Goal: Task Accomplishment & Management: Use online tool/utility

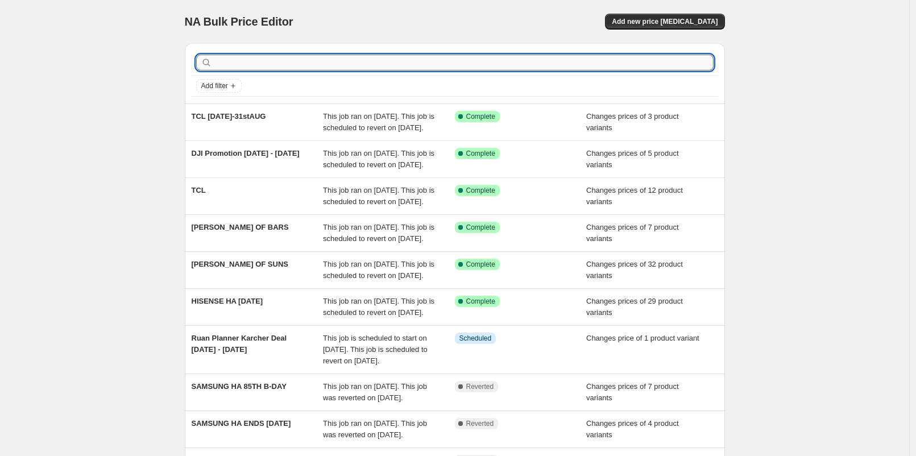
click at [341, 61] on input "text" at bounding box center [463, 63] width 499 height 16
type input "SONOS"
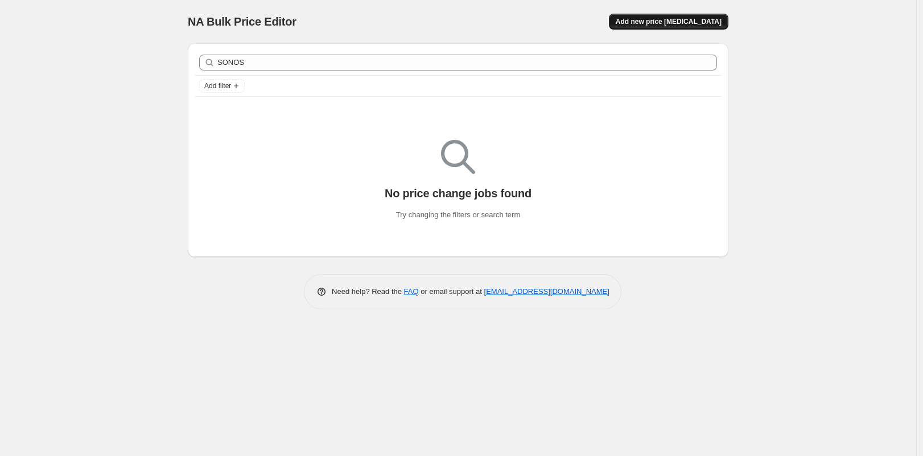
click at [648, 28] on button "Add new price [MEDICAL_DATA]" at bounding box center [668, 22] width 119 height 16
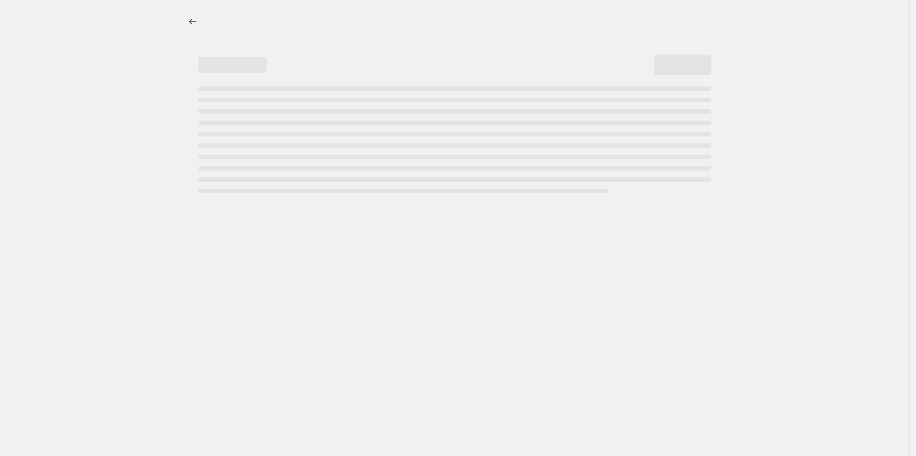
select select "percentage"
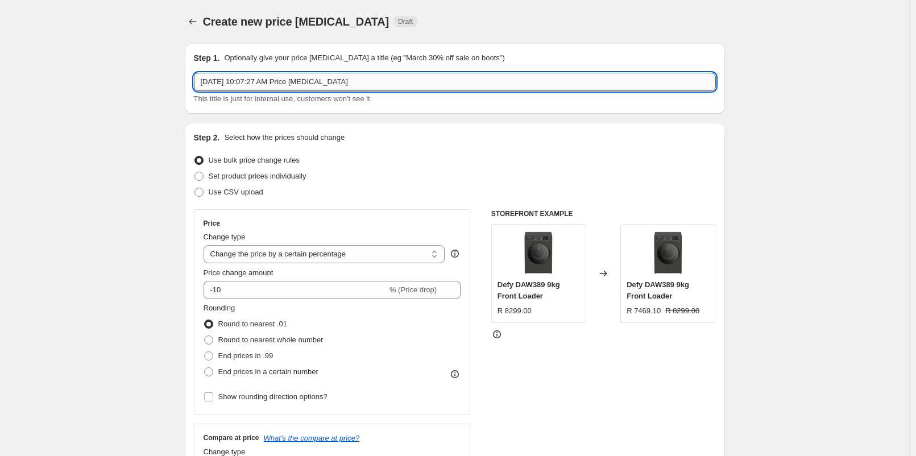
click at [361, 78] on input "[DATE] 10:07:27 AM Price [MEDICAL_DATA]" at bounding box center [455, 82] width 522 height 18
type input "Sonos [DATE] - [DATE] Back to School"
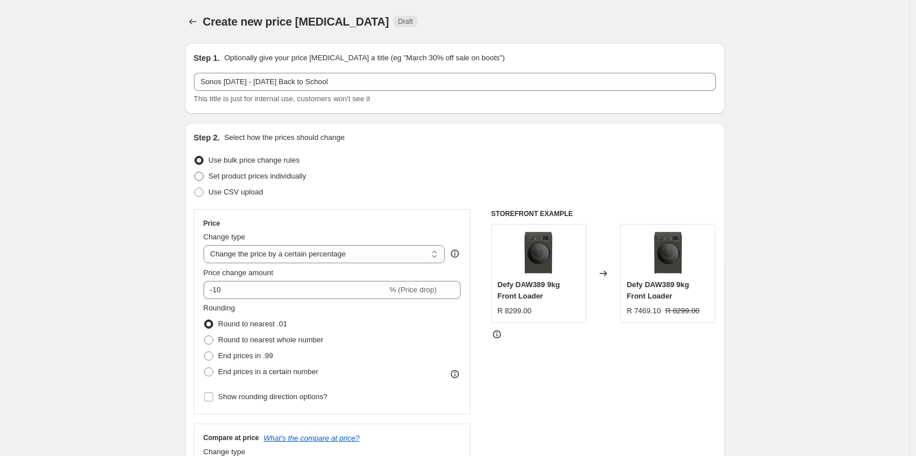
click at [218, 170] on label "Set product prices individually" at bounding box center [250, 176] width 113 height 16
click at [195, 172] on input "Set product prices individually" at bounding box center [195, 172] width 1 height 1
radio input "true"
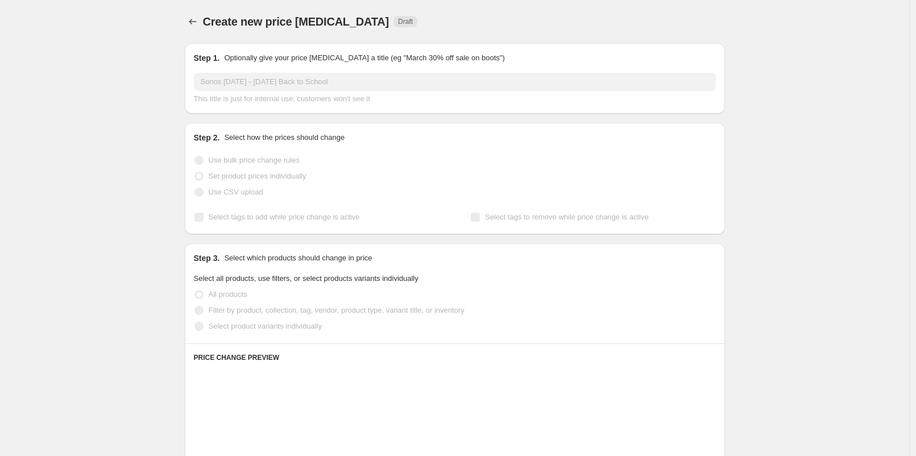
scroll to position [63, 0]
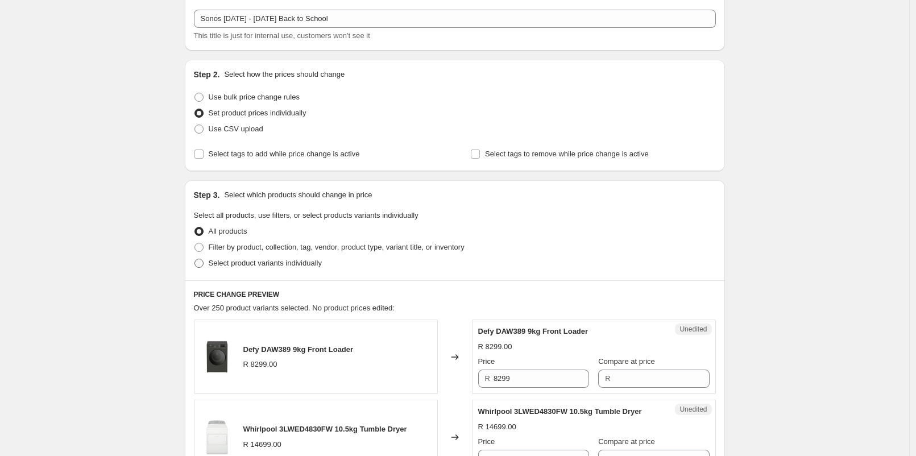
click at [282, 264] on span "Select product variants individually" at bounding box center [265, 263] width 113 height 9
click at [195, 259] on input "Select product variants individually" at bounding box center [195, 259] width 1 height 1
radio input "true"
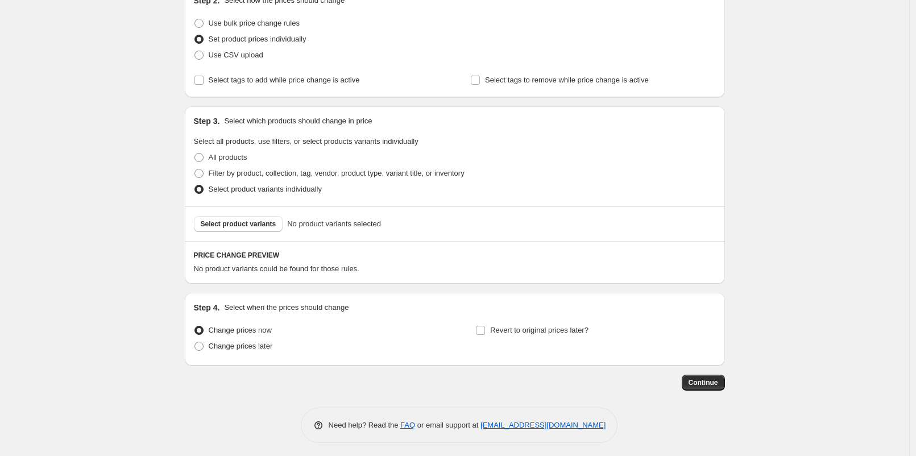
scroll to position [140, 0]
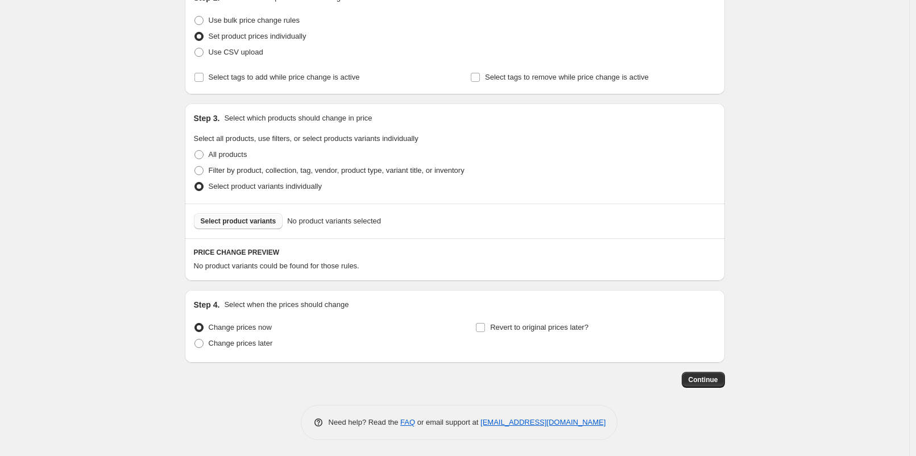
click at [262, 223] on span "Select product variants" at bounding box center [239, 221] width 76 height 9
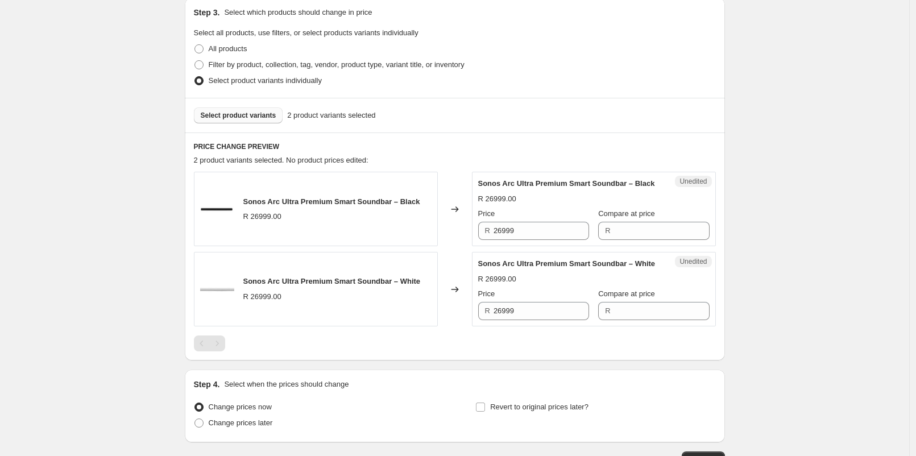
scroll to position [267, 0]
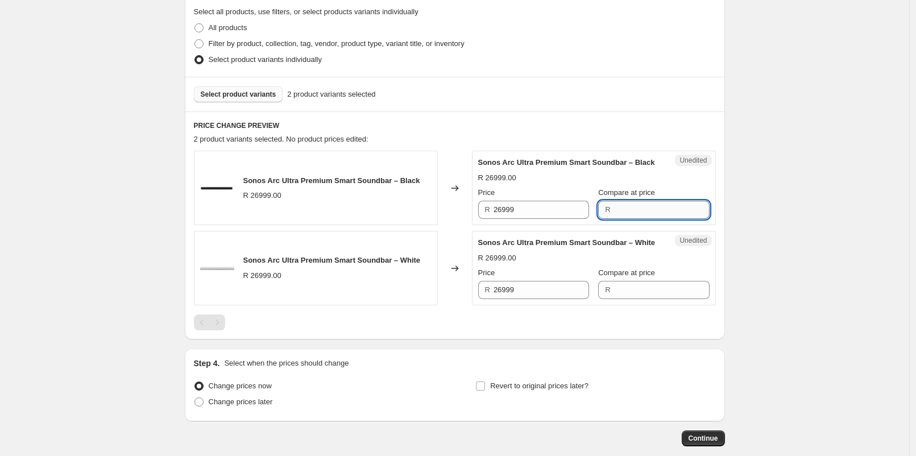
click at [614, 218] on input "Compare at price" at bounding box center [662, 210] width 96 height 18
type input "26999"
click at [629, 299] on input "Compare at price" at bounding box center [662, 290] width 96 height 18
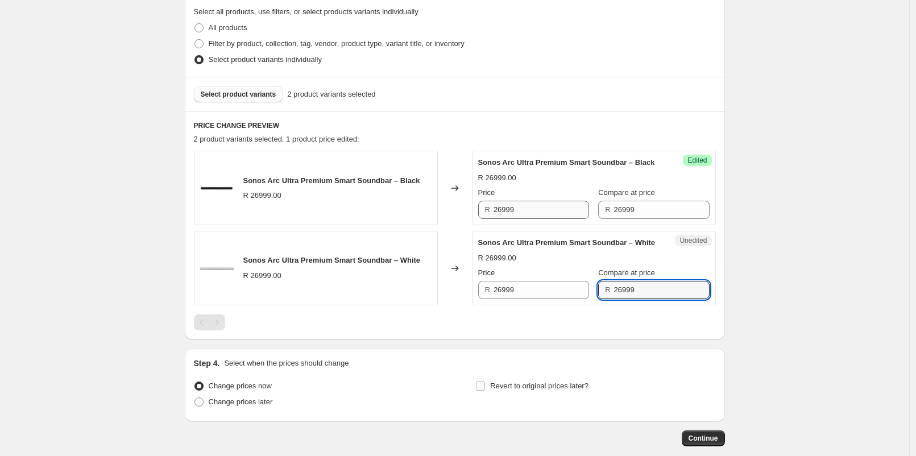
type input "26999"
click at [537, 218] on input "26999" at bounding box center [542, 210] width 96 height 18
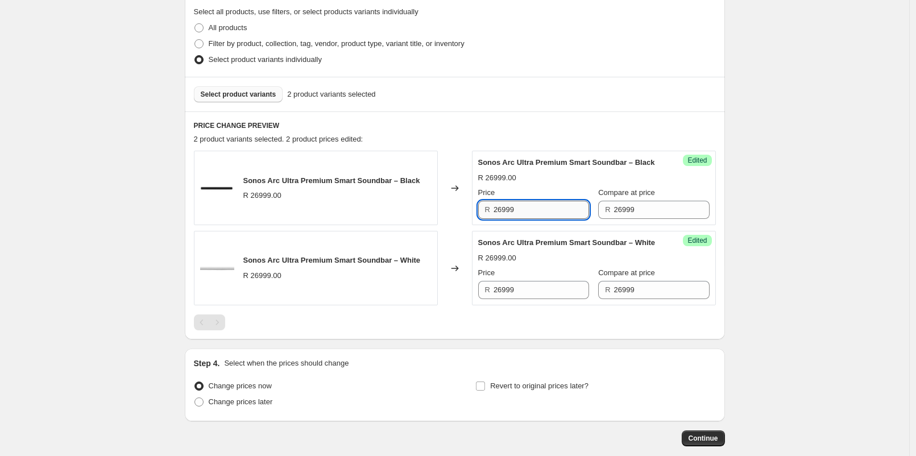
click at [537, 218] on input "26999" at bounding box center [542, 210] width 96 height 18
type input "22999"
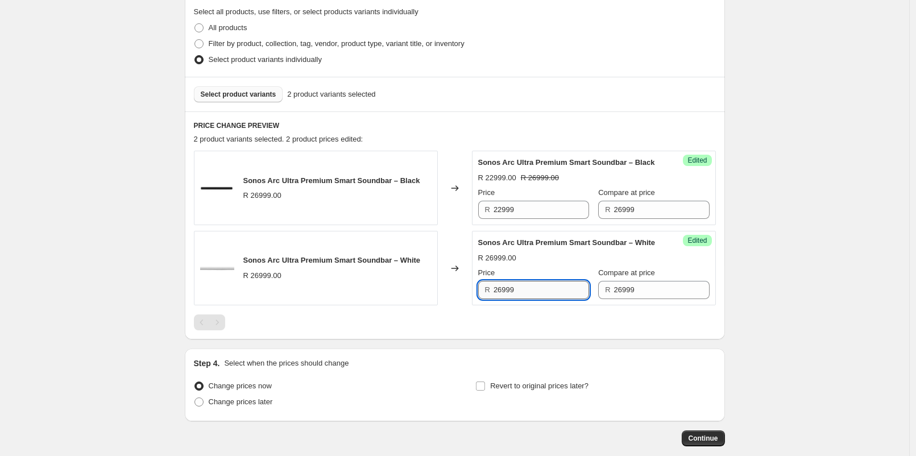
click at [553, 299] on input "26999" at bounding box center [542, 290] width 96 height 18
type input "22999"
click at [794, 287] on div "Create new price [MEDICAL_DATA]. This page is ready Create new price [MEDICAL_D…" at bounding box center [454, 124] width 909 height 783
click at [260, 94] on span "Select product variants" at bounding box center [239, 94] width 76 height 9
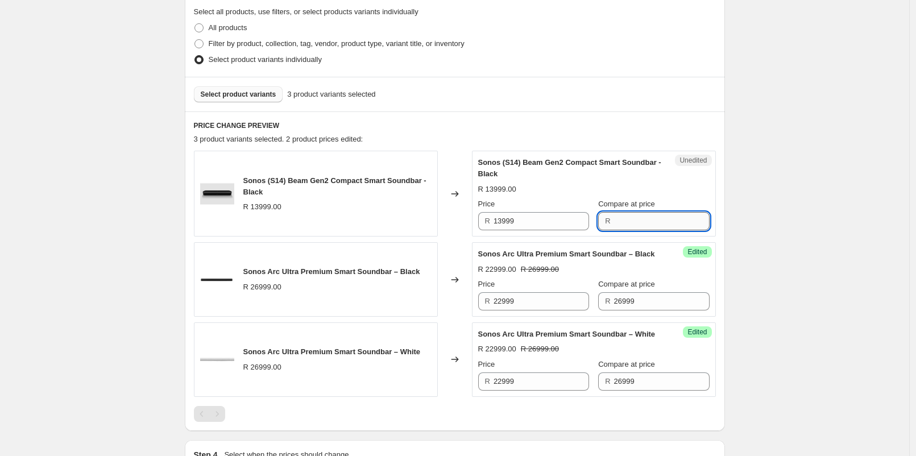
click at [614, 223] on input "Compare at price" at bounding box center [662, 221] width 96 height 18
type input "13999"
click at [542, 230] on div "Unedited Sonos (S14) Beam Gen2 Compact Smart Soundbar - Black R 13999.00 Price …" at bounding box center [594, 194] width 244 height 86
click at [542, 230] on div "Success Edited Sonos (S14) Beam Gen2 Compact Smart Soundbar - Black R 13999.00 …" at bounding box center [594, 194] width 244 height 86
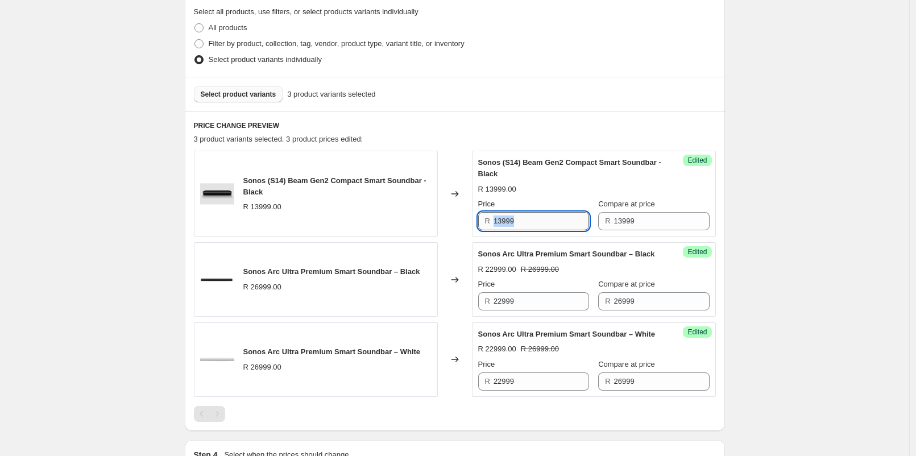
click at [542, 221] on input "13999" at bounding box center [542, 221] width 96 height 18
type input "10999"
click at [739, 208] on div "Create new price [MEDICAL_DATA]. This page is ready Create new price [MEDICAL_D…" at bounding box center [455, 170] width 568 height 874
click at [268, 99] on button "Select product variants" at bounding box center [238, 94] width 89 height 16
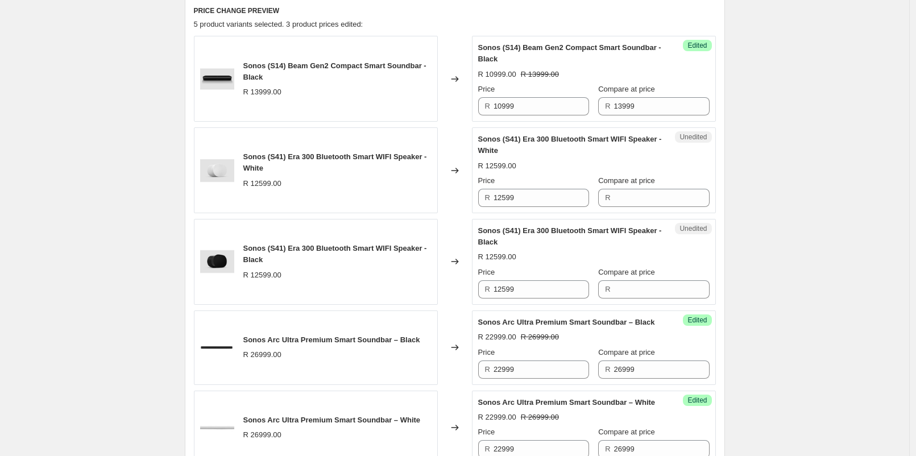
scroll to position [393, 0]
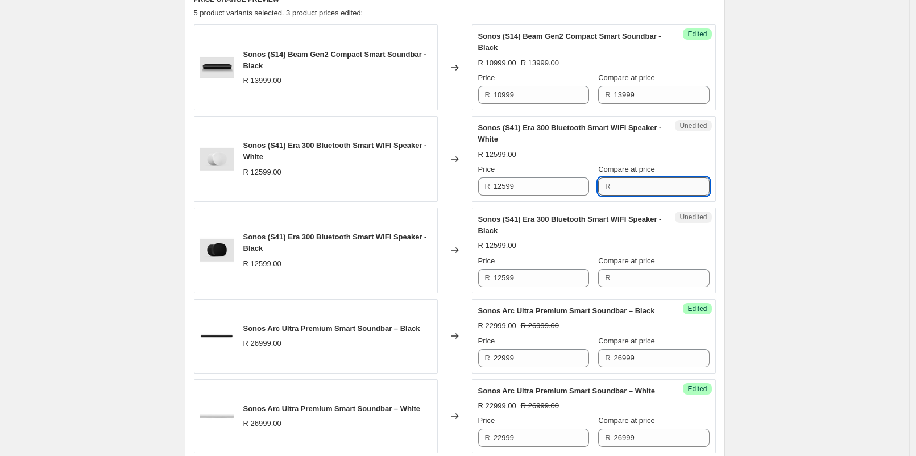
click at [619, 189] on input "Compare at price" at bounding box center [662, 186] width 96 height 18
type input "12599"
click at [642, 278] on input "Compare at price" at bounding box center [662, 278] width 96 height 18
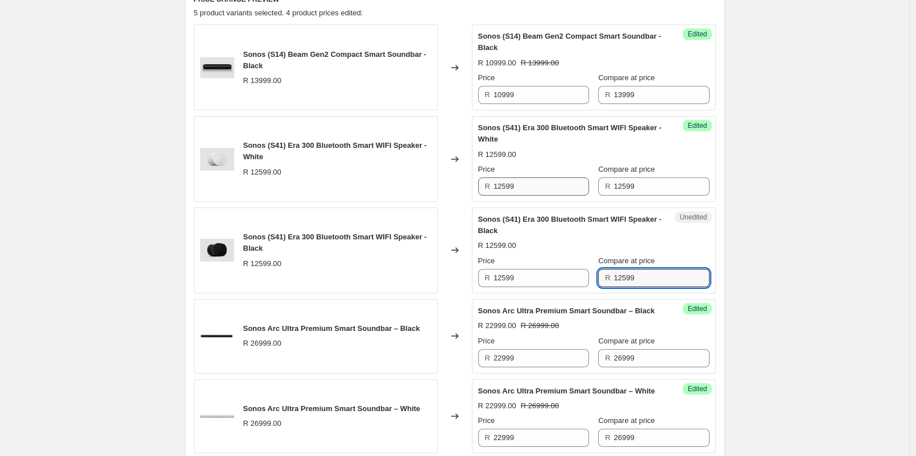
type input "12599"
click at [559, 187] on input "12599" at bounding box center [542, 186] width 96 height 18
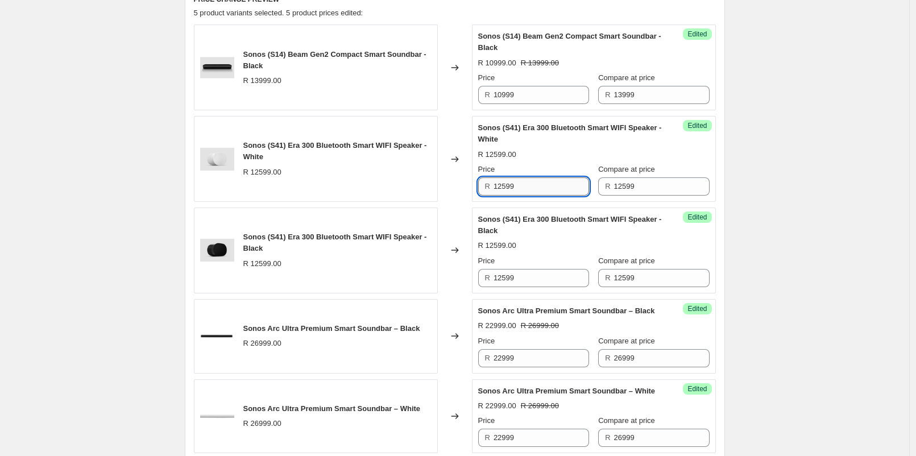
click at [559, 187] on input "12599" at bounding box center [542, 186] width 96 height 18
type input "9999"
click at [557, 280] on input "12599" at bounding box center [542, 278] width 96 height 18
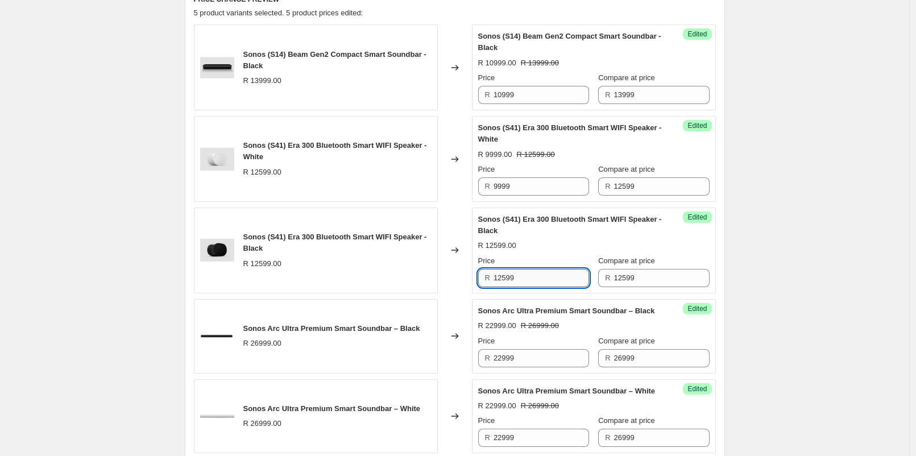
click at [557, 280] on input "12599" at bounding box center [542, 278] width 96 height 18
type input "9999"
click at [828, 242] on div "Create new price [MEDICAL_DATA]. This page is ready Create new price [MEDICAL_D…" at bounding box center [454, 135] width 909 height 1057
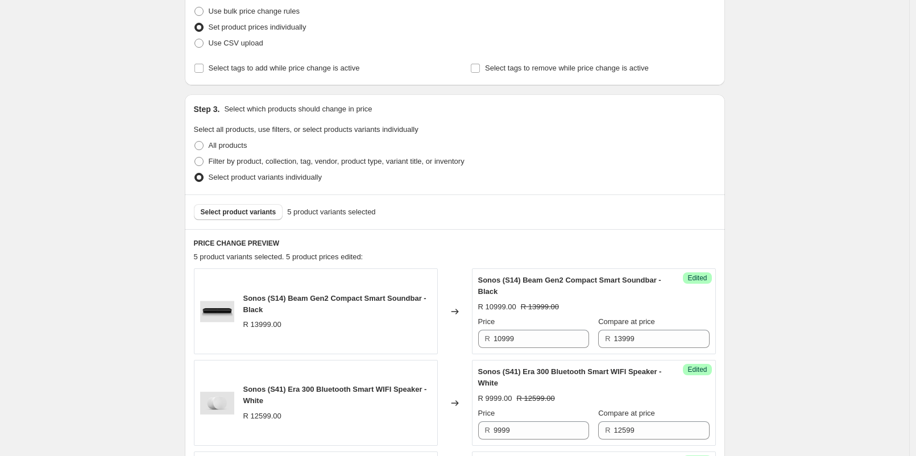
scroll to position [140, 0]
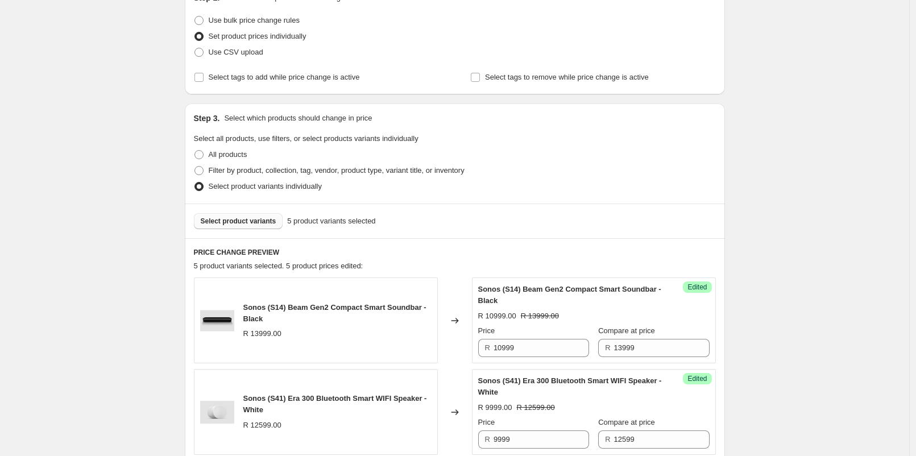
click at [272, 220] on span "Select product variants" at bounding box center [239, 221] width 76 height 9
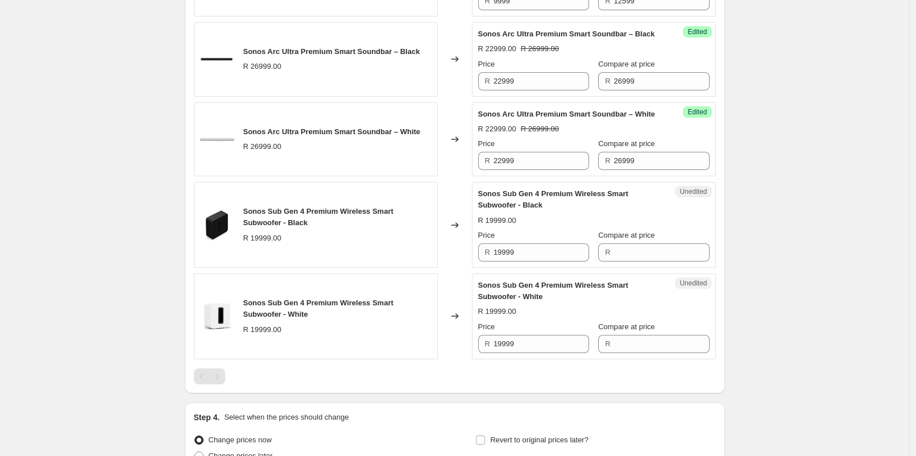
scroll to position [709, 0]
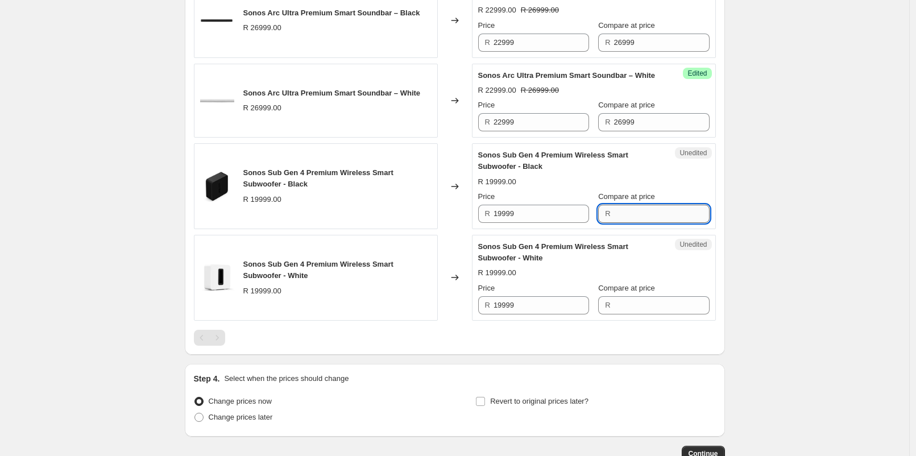
click at [652, 223] on input "Compare at price" at bounding box center [662, 214] width 96 height 18
type input "19999"
click at [643, 315] on input "Compare at price" at bounding box center [662, 305] width 96 height 18
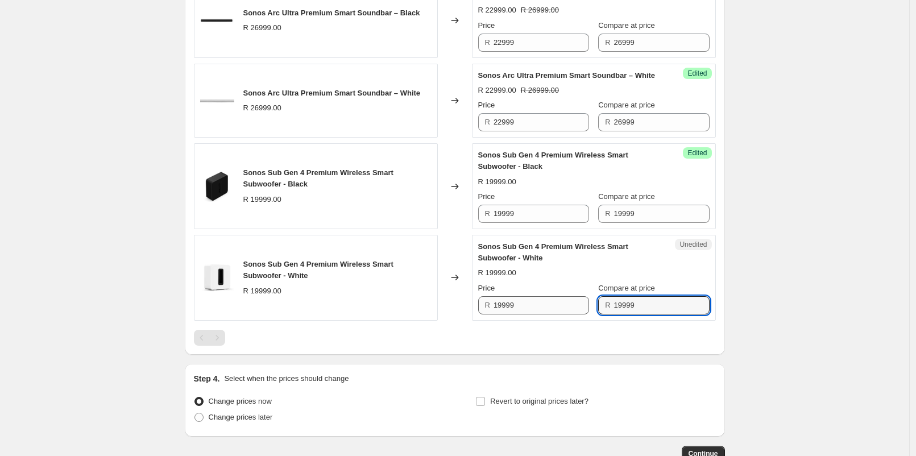
type input "19999"
click at [545, 315] on input "19999" at bounding box center [542, 305] width 96 height 18
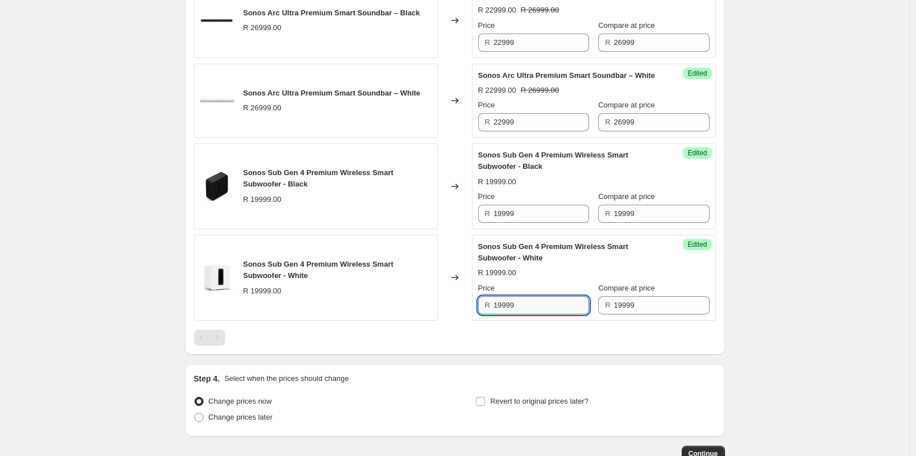
click at [545, 315] on input "19999" at bounding box center [542, 305] width 96 height 18
type input "16999"
click at [541, 223] on input "19999" at bounding box center [542, 214] width 96 height 18
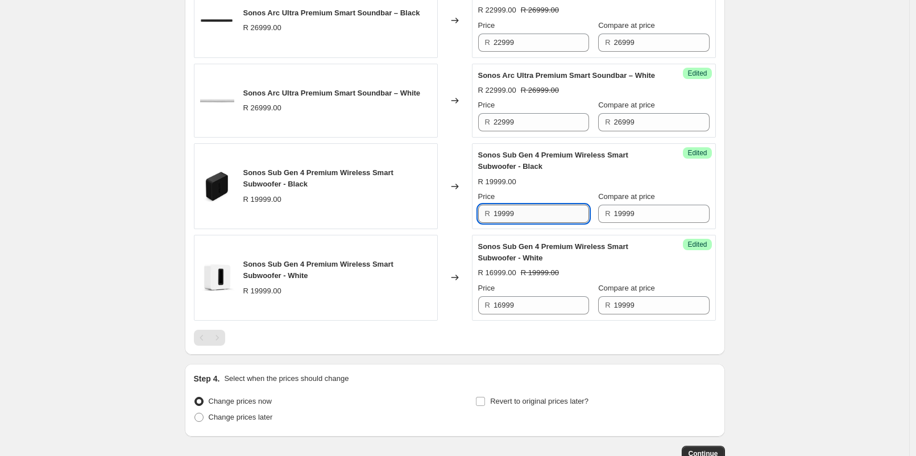
click at [541, 223] on input "19999" at bounding box center [542, 214] width 96 height 18
type input "16999"
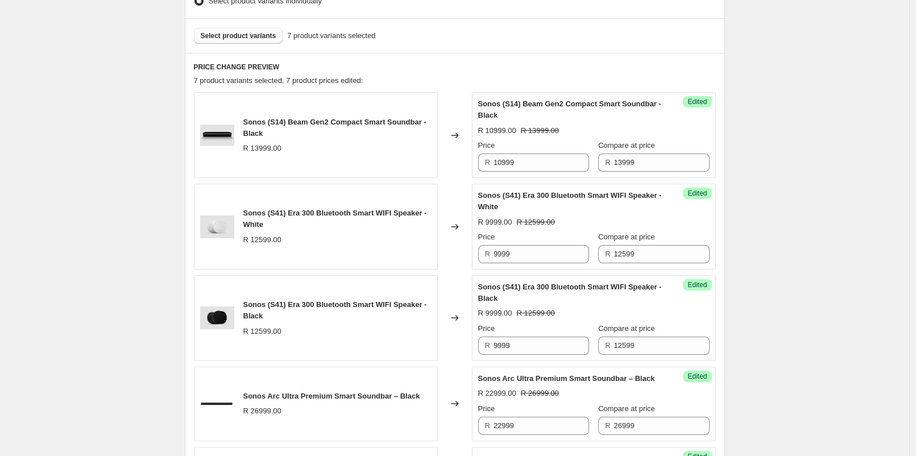
scroll to position [140, 0]
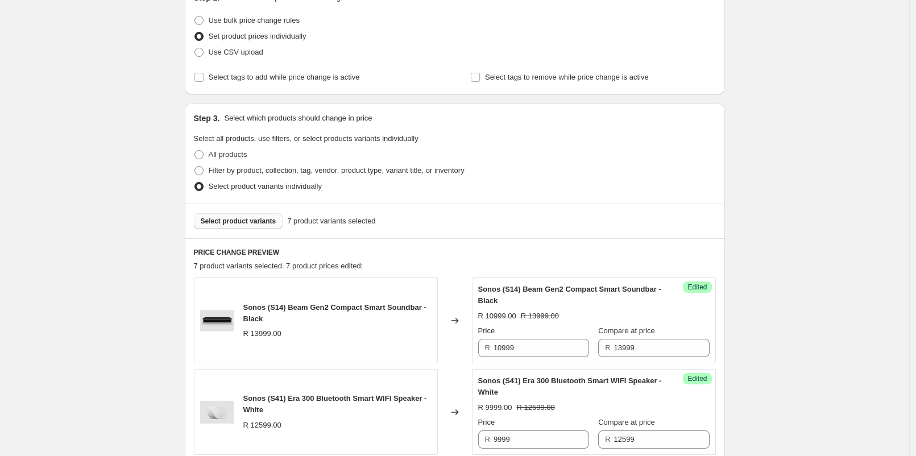
click at [235, 221] on span "Select product variants" at bounding box center [239, 221] width 76 height 9
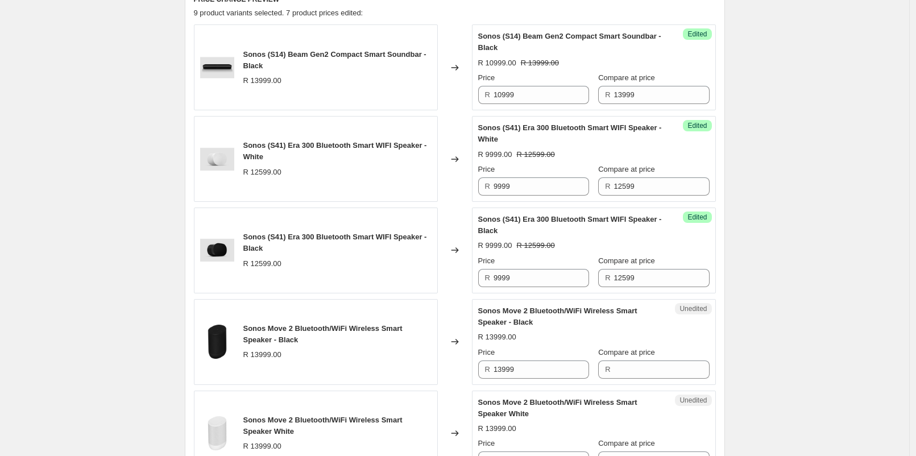
scroll to position [519, 0]
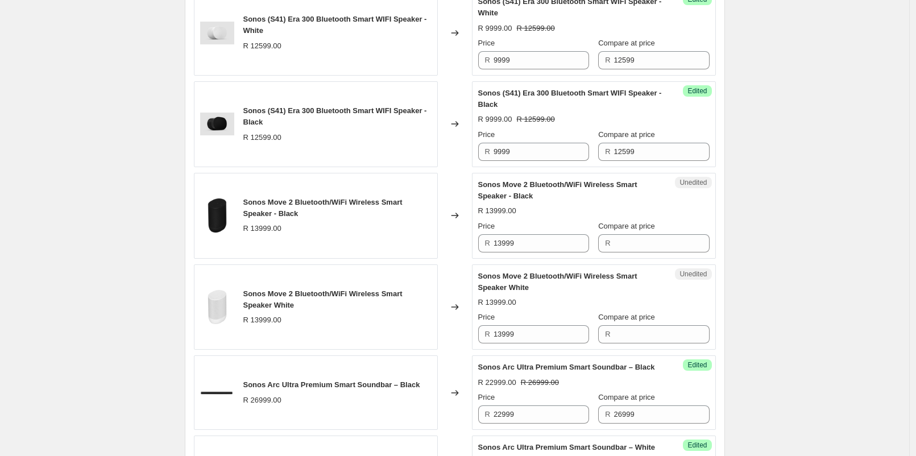
click at [623, 250] on div "Unedited Sonos Move 2 Bluetooth/WiFi Wireless Smart Speaker - Black R 13999.00 …" at bounding box center [594, 216] width 244 height 86
click at [626, 243] on input "Compare at price" at bounding box center [662, 243] width 96 height 18
type input "13999"
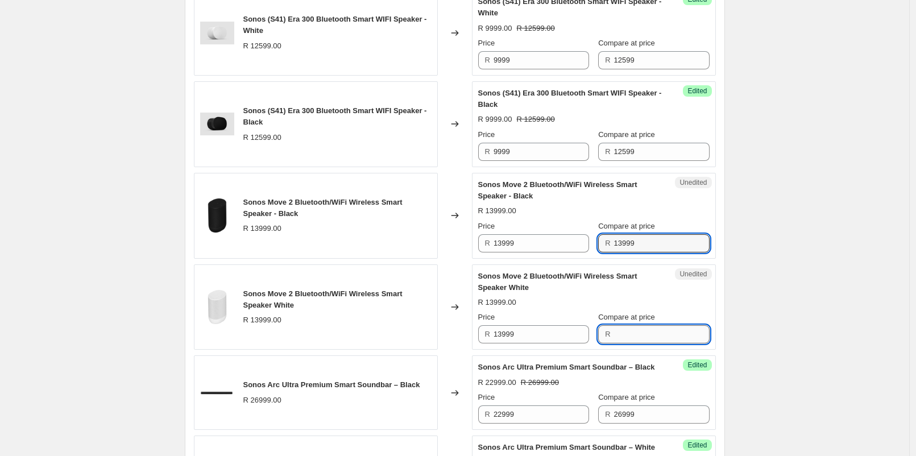
click at [684, 326] on input "Compare at price" at bounding box center [662, 334] width 96 height 18
type input "13999"
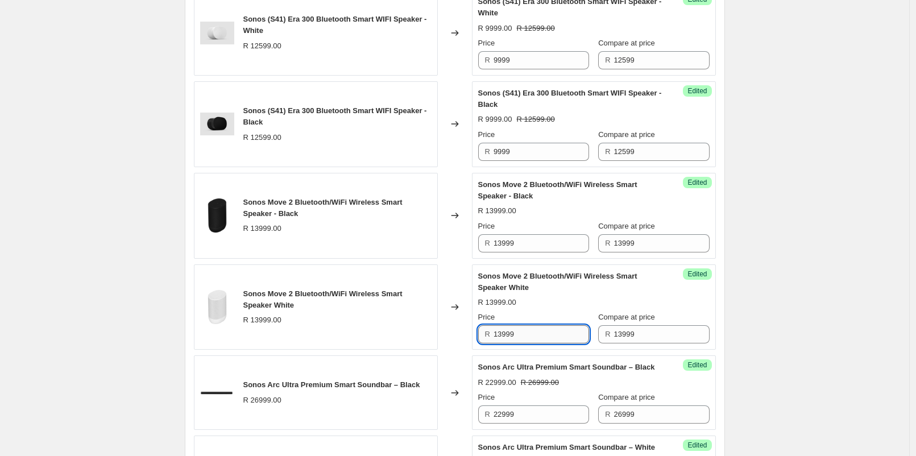
click at [564, 337] on input "13999" at bounding box center [542, 334] width 96 height 18
type input "9999"
click at [548, 242] on input "13999" at bounding box center [542, 243] width 96 height 18
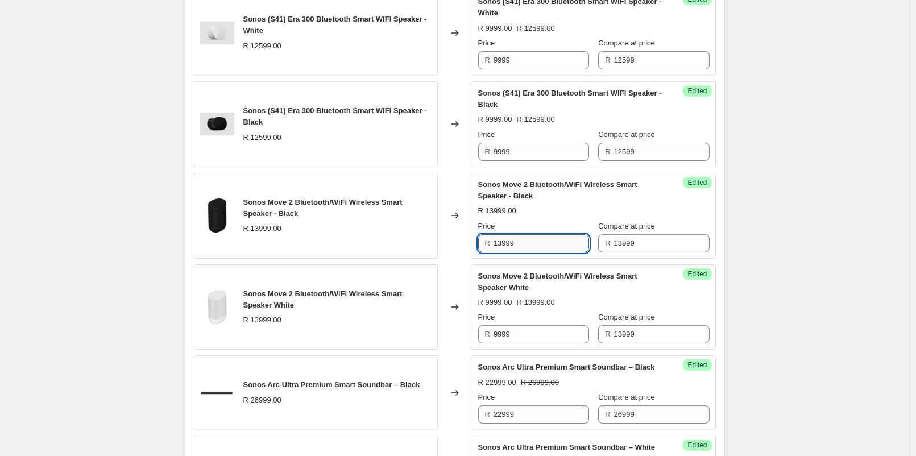
click at [548, 242] on input "13999" at bounding box center [542, 243] width 96 height 18
type input "9999"
click at [879, 250] on div "Create new price [MEDICAL_DATA]. This page is ready Create new price [MEDICAL_D…" at bounding box center [454, 192] width 909 height 1422
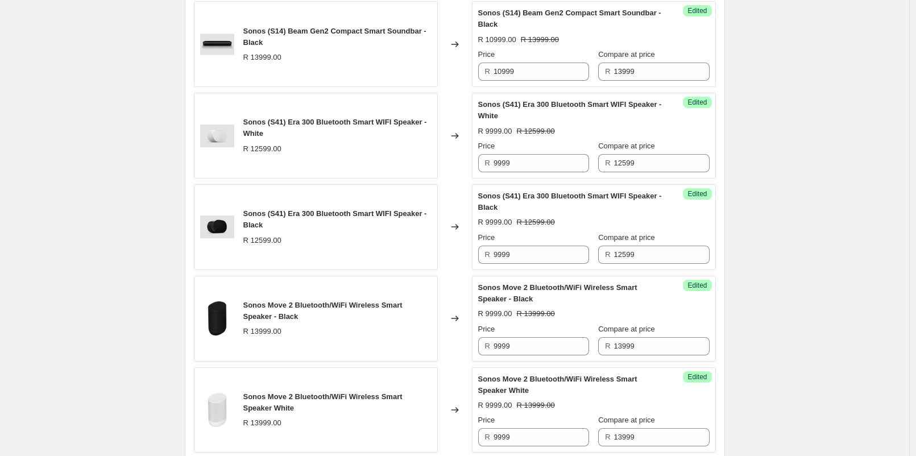
scroll to position [140, 0]
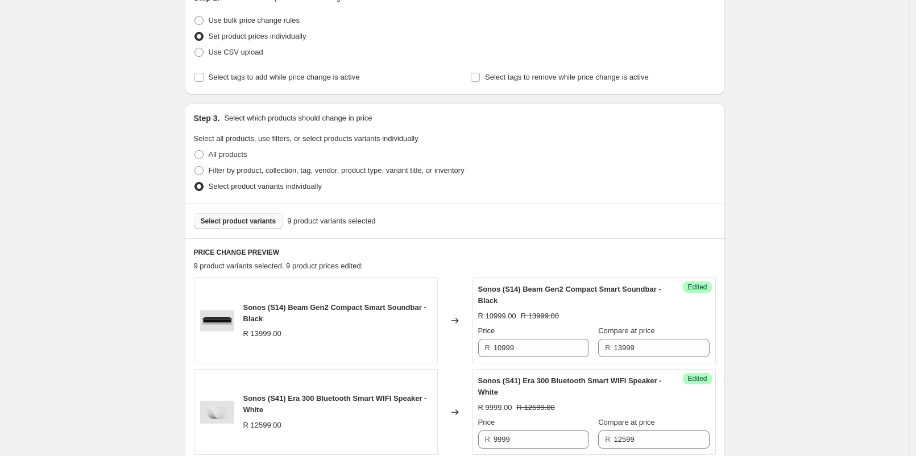
click at [260, 218] on span "Select product variants" at bounding box center [239, 221] width 76 height 9
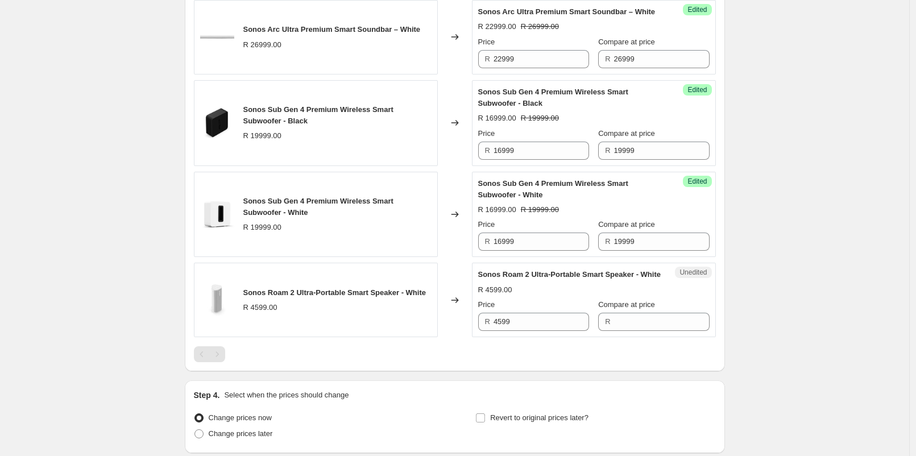
scroll to position [1025, 0]
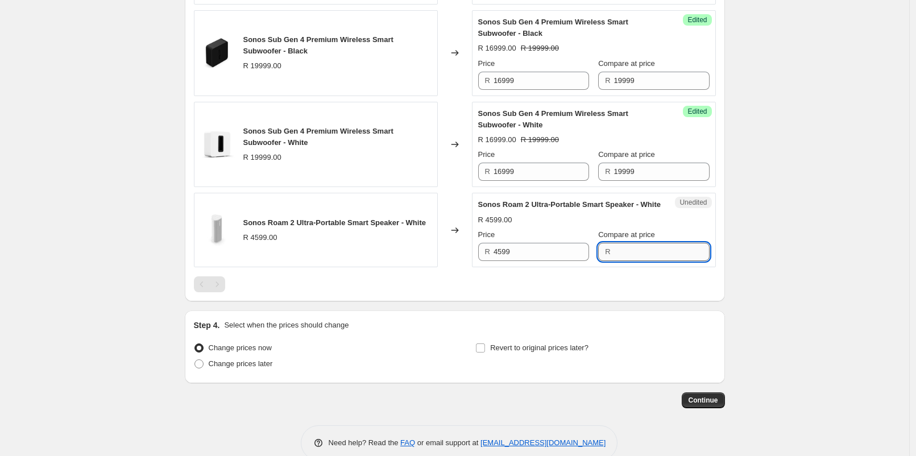
click at [624, 261] on input "Compare at price" at bounding box center [662, 252] width 96 height 18
type input "4599"
click at [545, 261] on div "Price R 4599" at bounding box center [533, 245] width 111 height 32
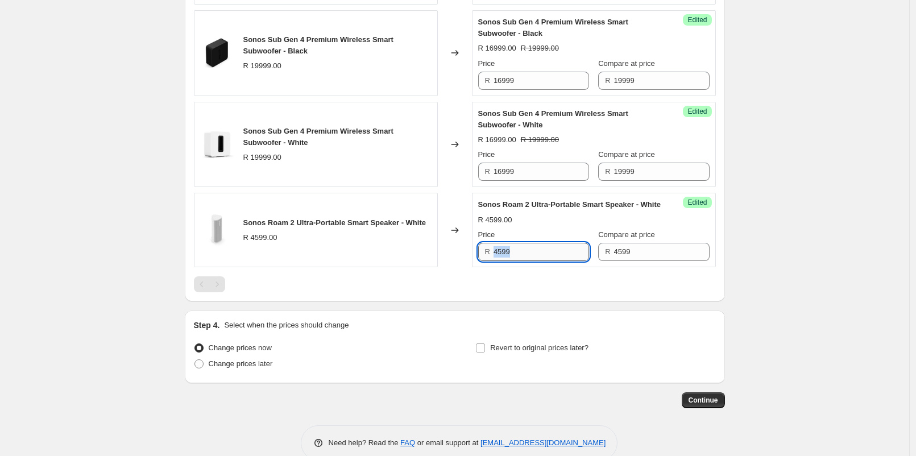
click at [545, 261] on input "4599" at bounding box center [542, 252] width 96 height 18
type input "3999"
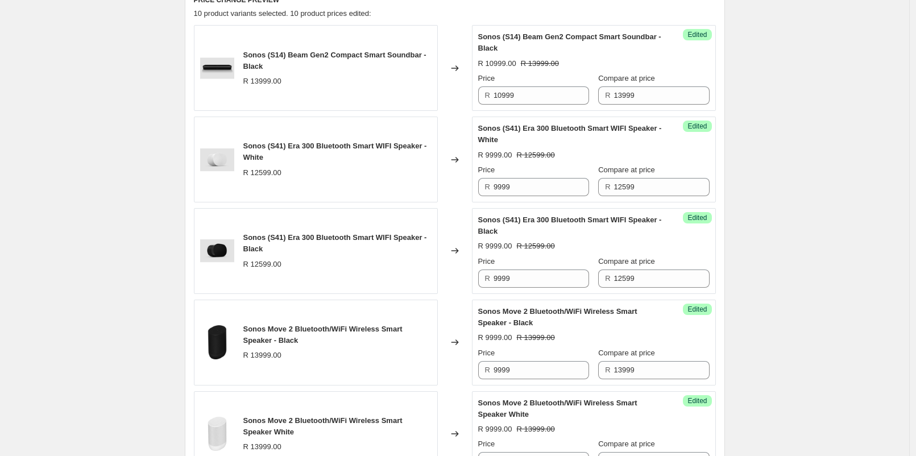
scroll to position [330, 0]
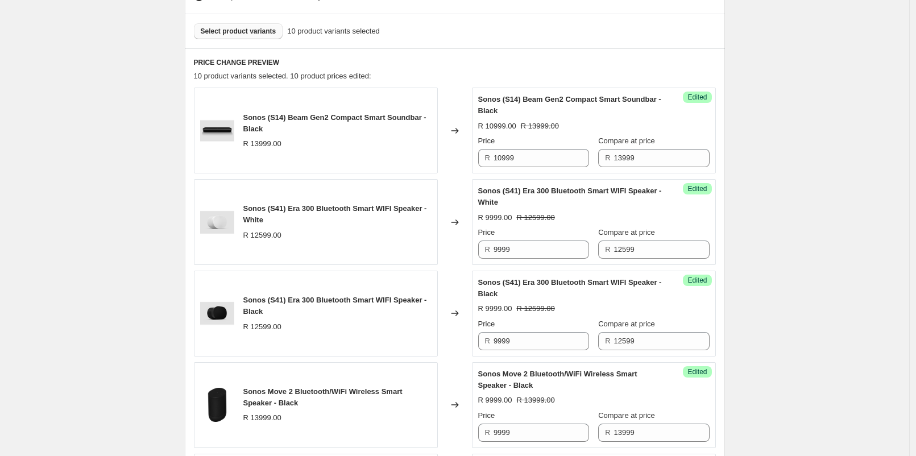
click at [255, 22] on div "Select product variants 10 product variants selected" at bounding box center [455, 31] width 540 height 35
click at [255, 28] on span "Select product variants" at bounding box center [239, 31] width 76 height 9
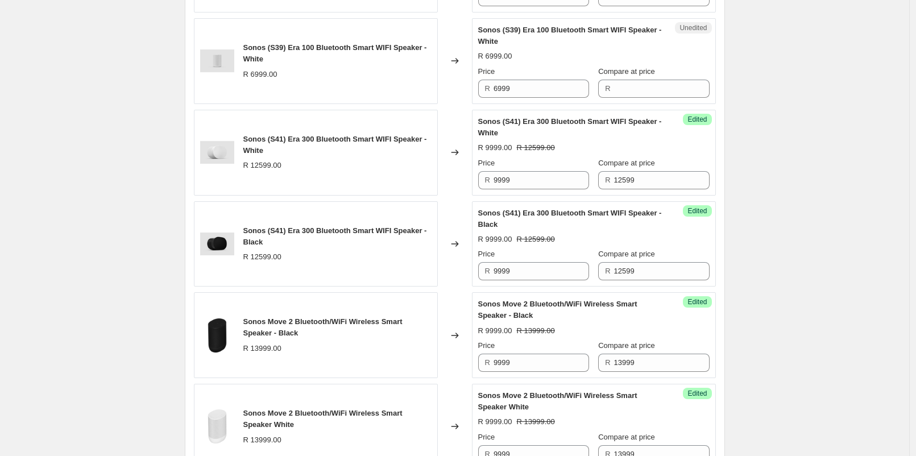
scroll to position [456, 0]
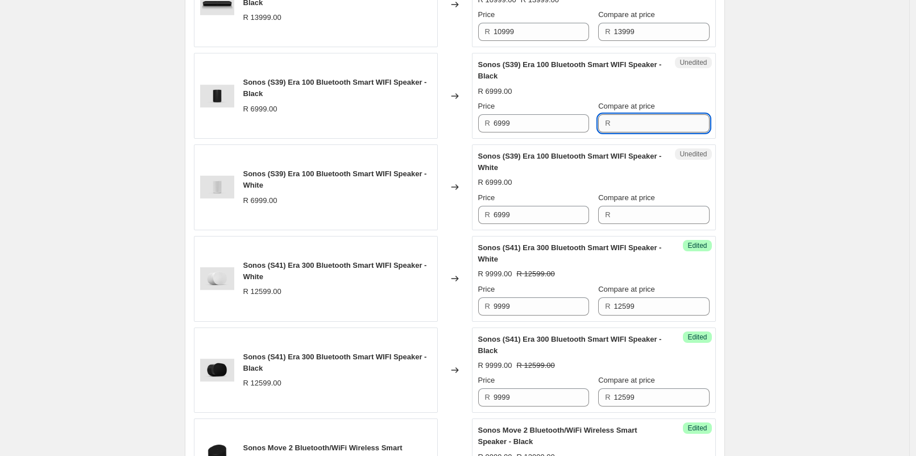
click at [614, 127] on input "Compare at price" at bounding box center [662, 123] width 96 height 18
type input "6999"
click at [637, 220] on input "Compare at price" at bounding box center [662, 215] width 96 height 18
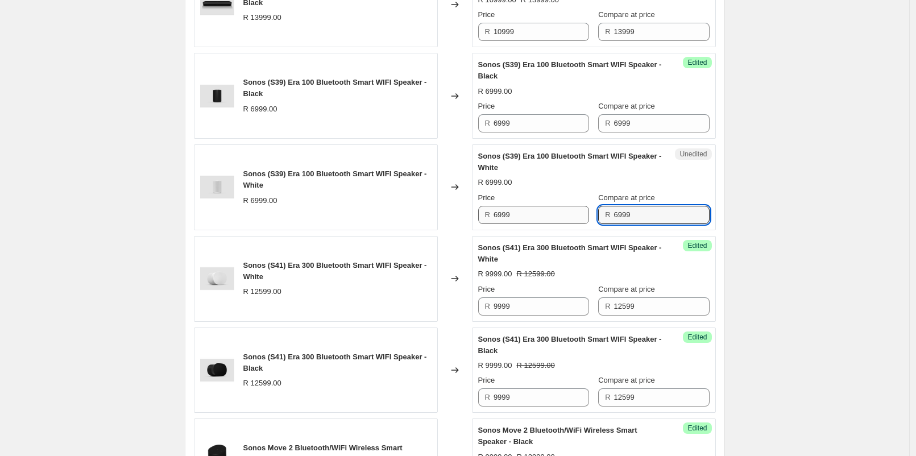
type input "6999"
click at [574, 214] on input "6999" at bounding box center [542, 215] width 96 height 18
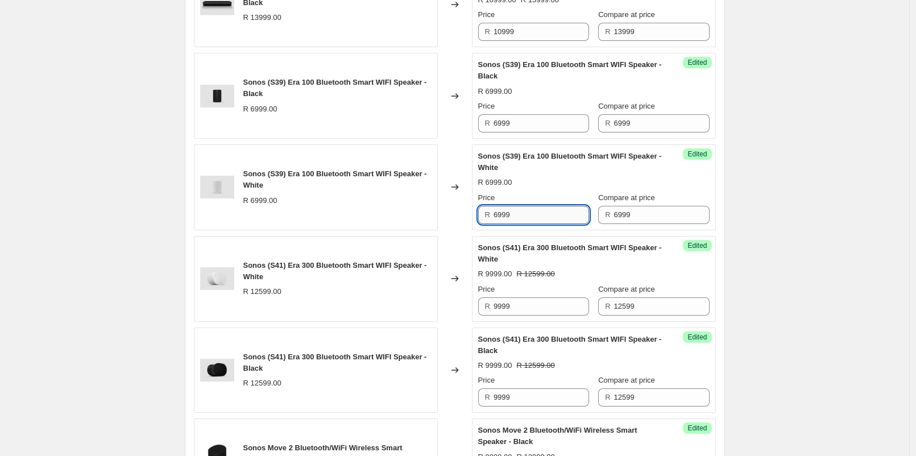
click at [574, 214] on input "6999" at bounding box center [542, 215] width 96 height 18
type input "4999"
click at [507, 119] on input "6999" at bounding box center [542, 123] width 96 height 18
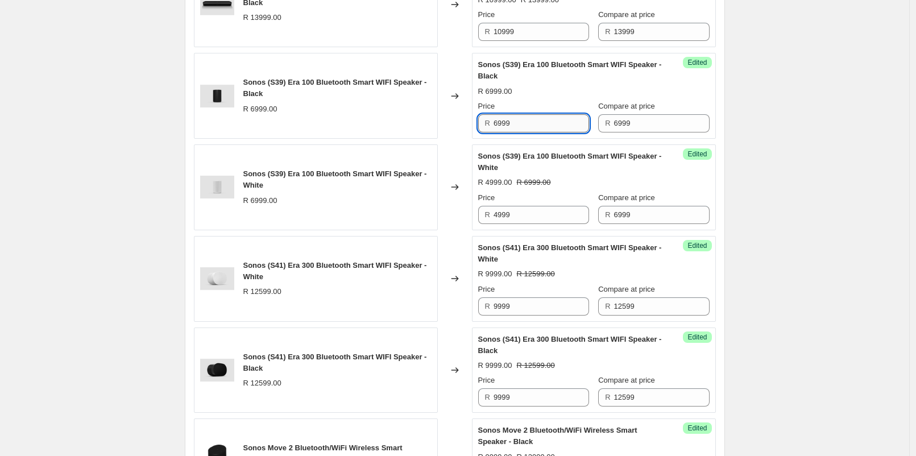
click at [507, 119] on input "6999" at bounding box center [542, 123] width 96 height 18
type input "4999"
click at [755, 195] on div "Create new price [MEDICAL_DATA]. This page is ready Create new price [MEDICAL_D…" at bounding box center [454, 387] width 909 height 1686
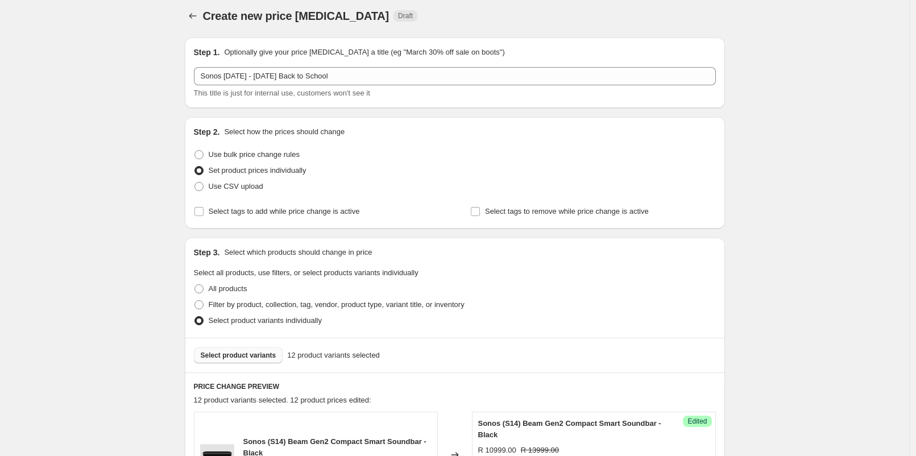
scroll to position [0, 0]
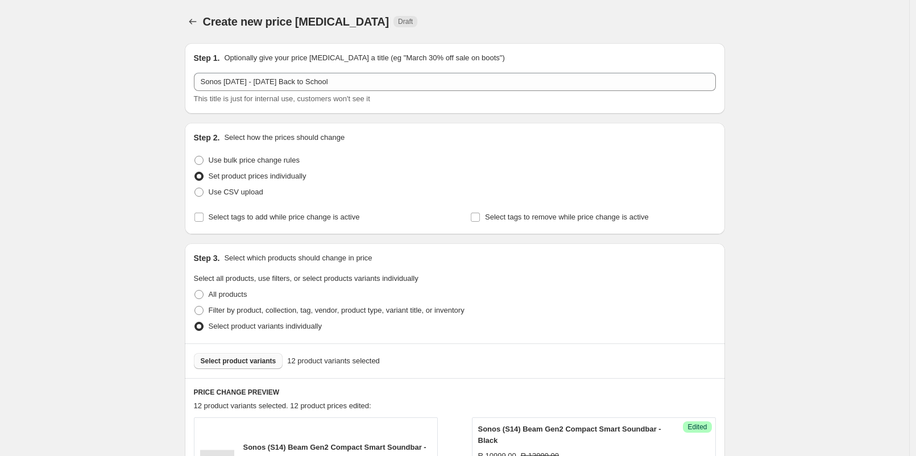
click at [254, 359] on span "Select product variants" at bounding box center [239, 361] width 76 height 9
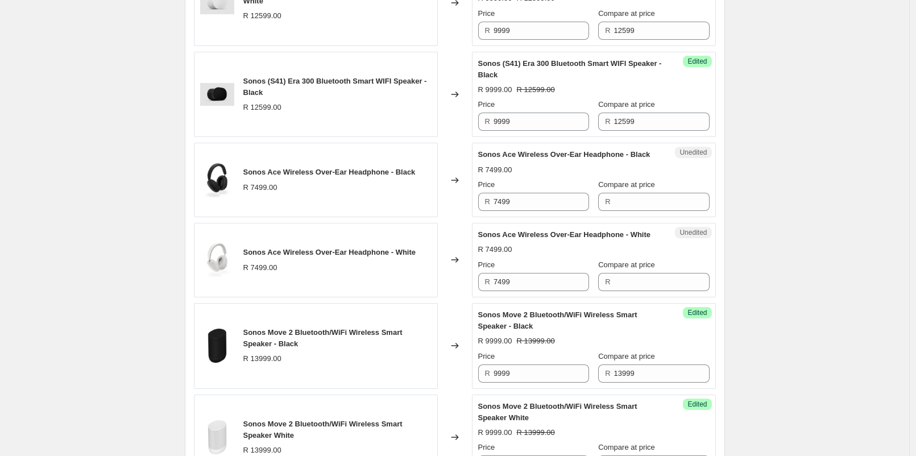
scroll to position [758, 0]
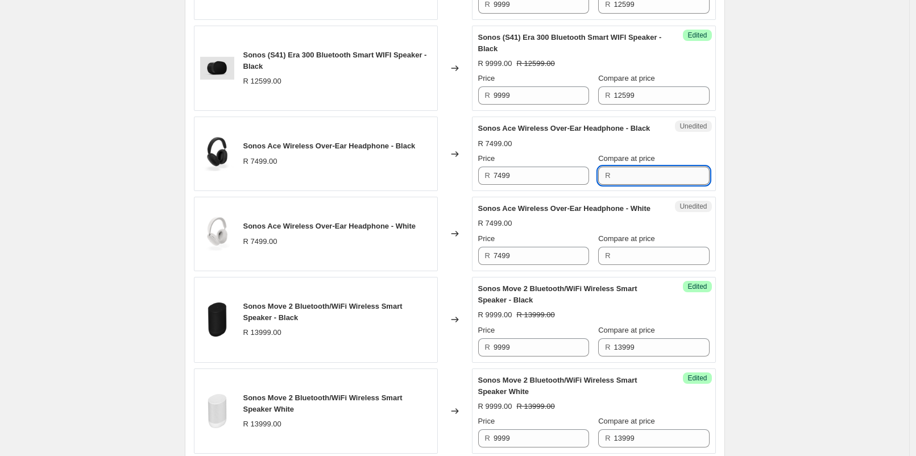
click at [617, 185] on input "Compare at price" at bounding box center [662, 176] width 96 height 18
type input "7499"
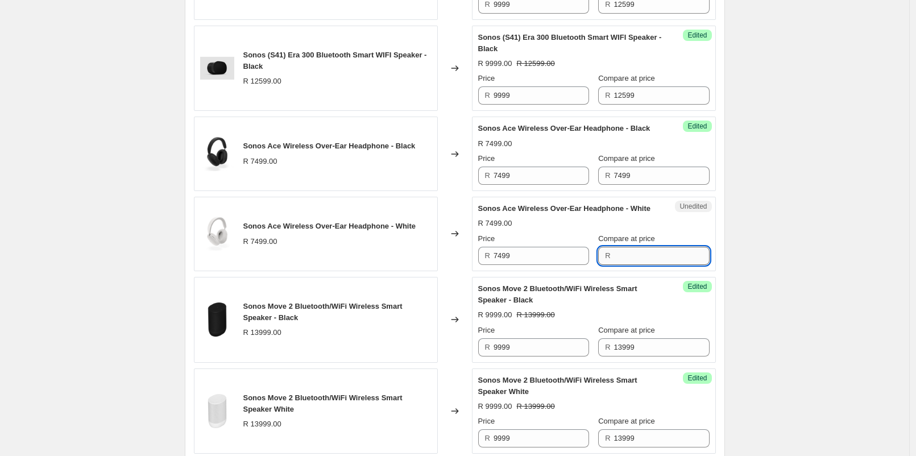
click at [618, 265] on input "Compare at price" at bounding box center [662, 256] width 96 height 18
type input "7499"
click at [792, 252] on div "Create new price [MEDICAL_DATA]. This page is ready Create new price [MEDICAL_D…" at bounding box center [454, 165] width 909 height 1846
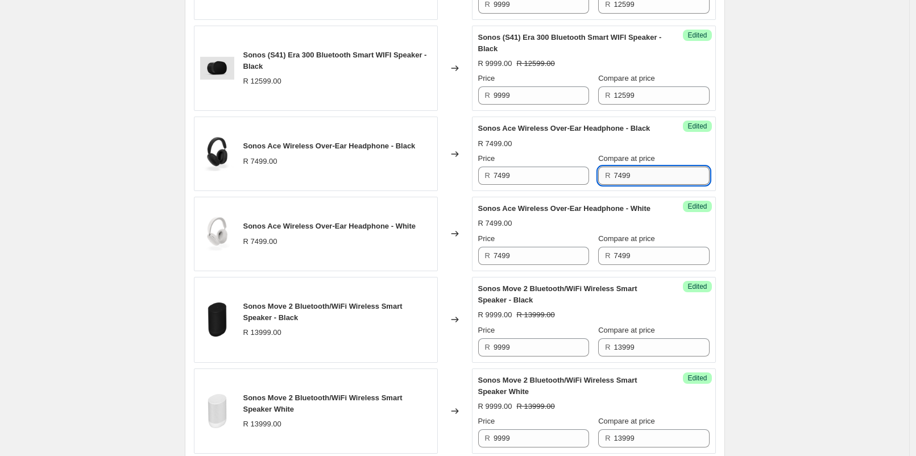
click at [639, 185] on input "7499" at bounding box center [662, 176] width 96 height 18
type input "8999"
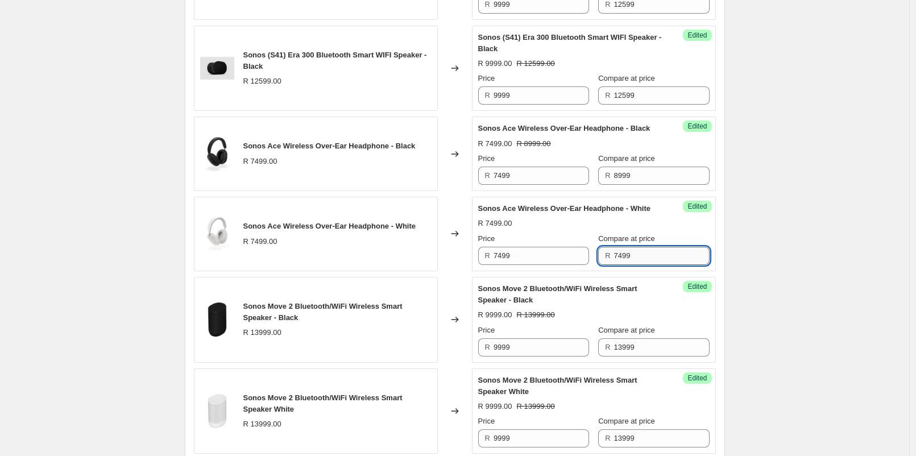
click at [641, 265] on input "7499" at bounding box center [662, 256] width 96 height 18
type input "8999"
click at [843, 306] on div "Create new price [MEDICAL_DATA]. This page is ready Create new price [MEDICAL_D…" at bounding box center [454, 165] width 909 height 1846
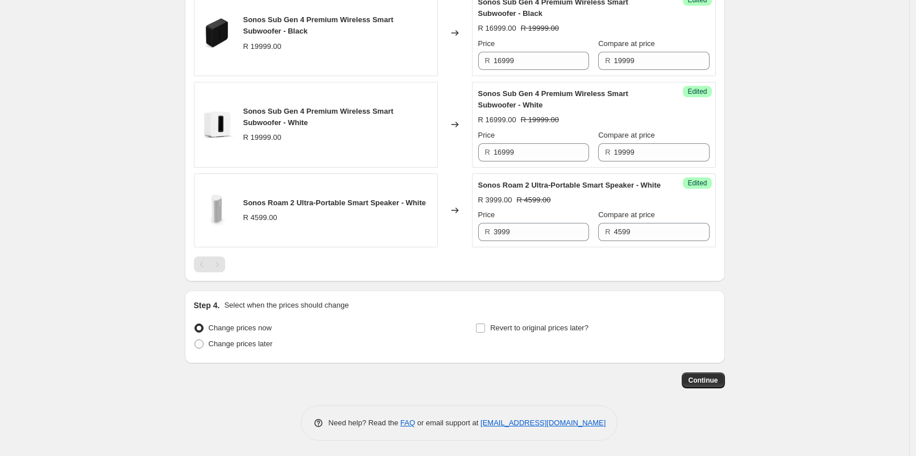
scroll to position [1441, 0]
click at [262, 345] on span "Change prices later" at bounding box center [241, 342] width 64 height 9
click at [195, 338] on input "Change prices later" at bounding box center [195, 338] width 1 height 1
radio input "true"
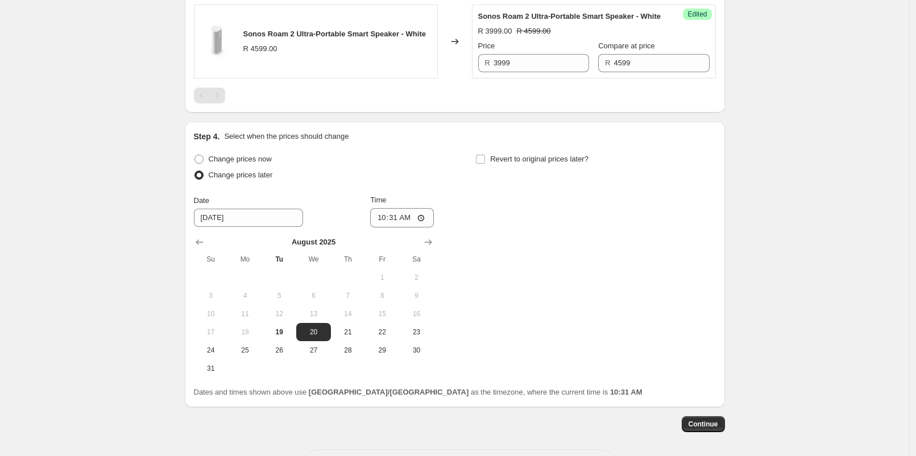
scroll to position [1568, 0]
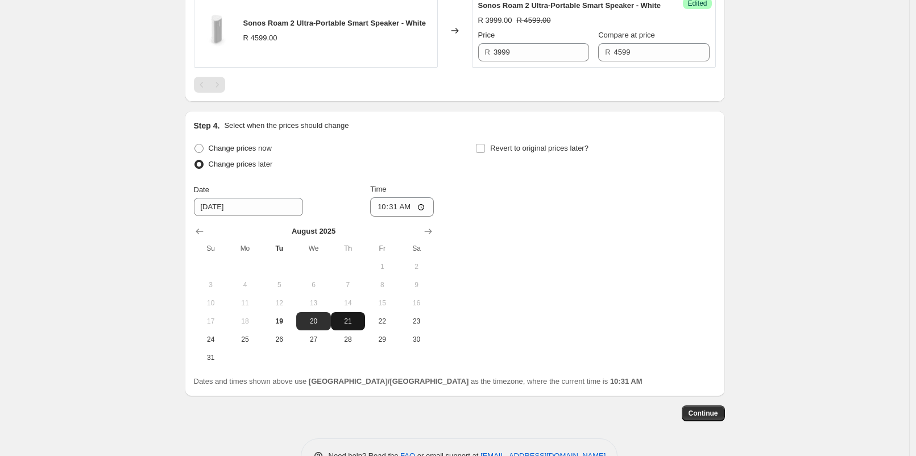
click at [345, 326] on span "21" at bounding box center [348, 321] width 25 height 9
type input "[DATE]"
click at [399, 217] on input "10:31" at bounding box center [402, 206] width 64 height 19
type input "06:00"
click at [524, 152] on span "Revert to original prices later?" at bounding box center [539, 148] width 98 height 9
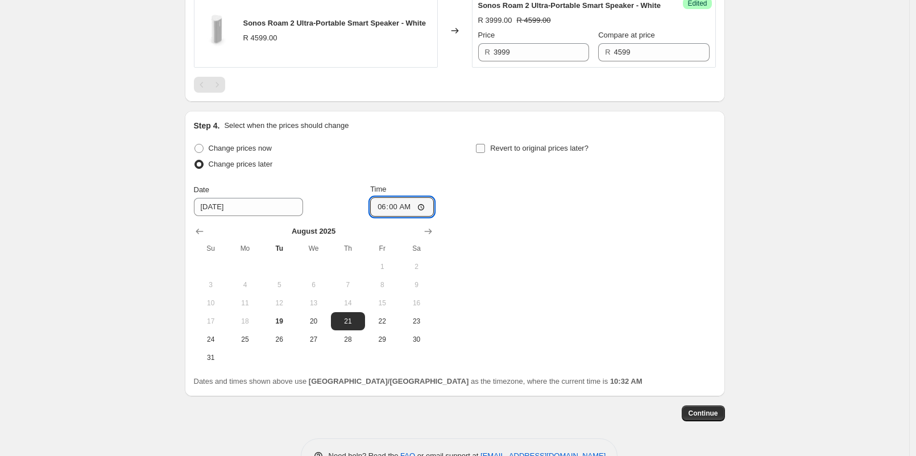
click at [485, 153] on input "Revert to original prices later?" at bounding box center [480, 148] width 9 height 9
checkbox input "true"
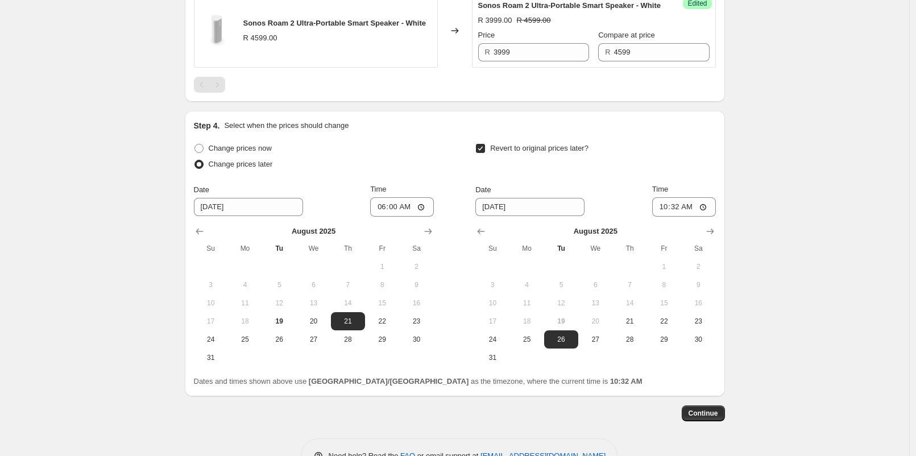
click at [721, 284] on div "Step 4. Select when the prices should change Change prices now Change prices la…" at bounding box center [455, 254] width 540 height 286
click at [718, 239] on button "Show next month, September 2025" at bounding box center [710, 232] width 16 height 16
click at [538, 289] on span "8" at bounding box center [527, 284] width 25 height 9
type input "[DATE]"
click at [681, 217] on input "10:32" at bounding box center [684, 206] width 64 height 19
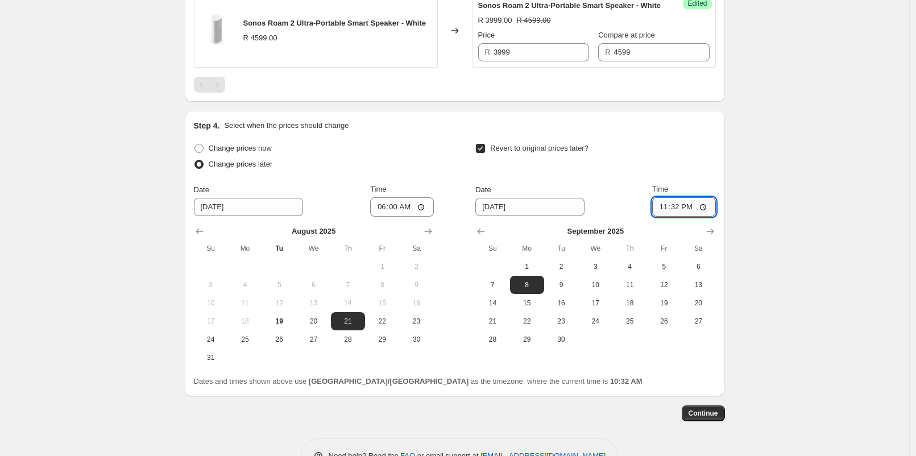
type input "23:00"
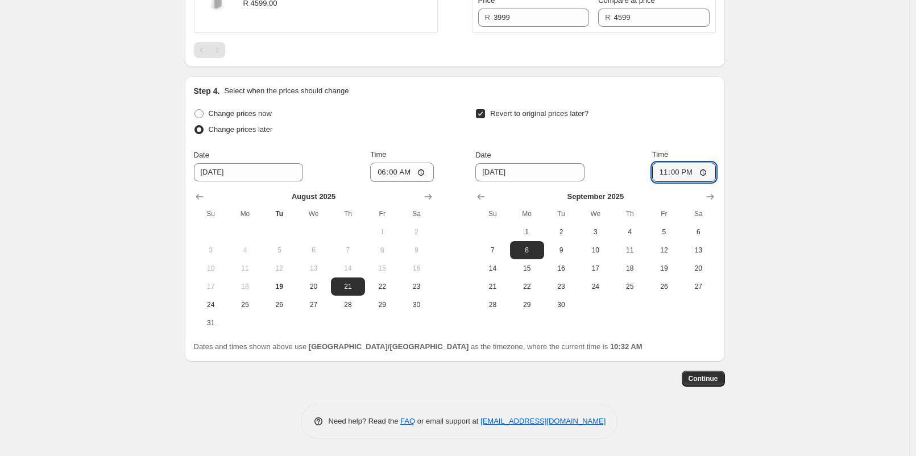
scroll to position [1654, 0]
click at [718, 372] on button "Continue" at bounding box center [703, 379] width 43 height 16
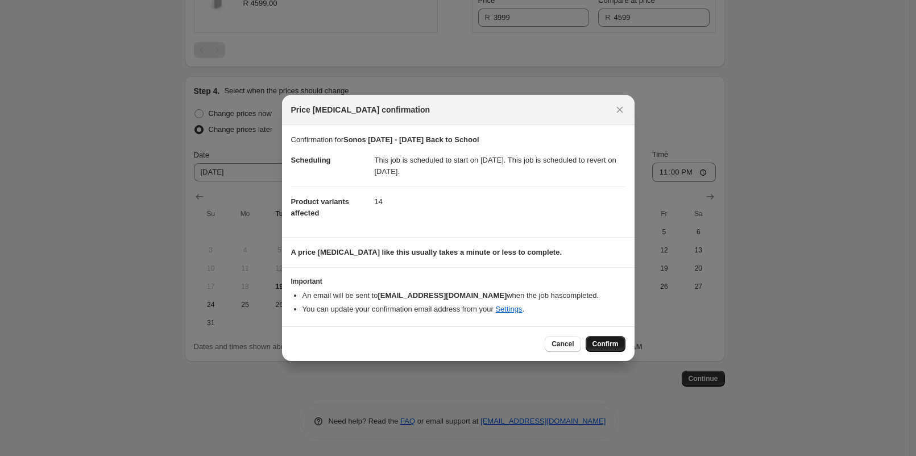
click at [609, 346] on span "Confirm" at bounding box center [606, 344] width 26 height 9
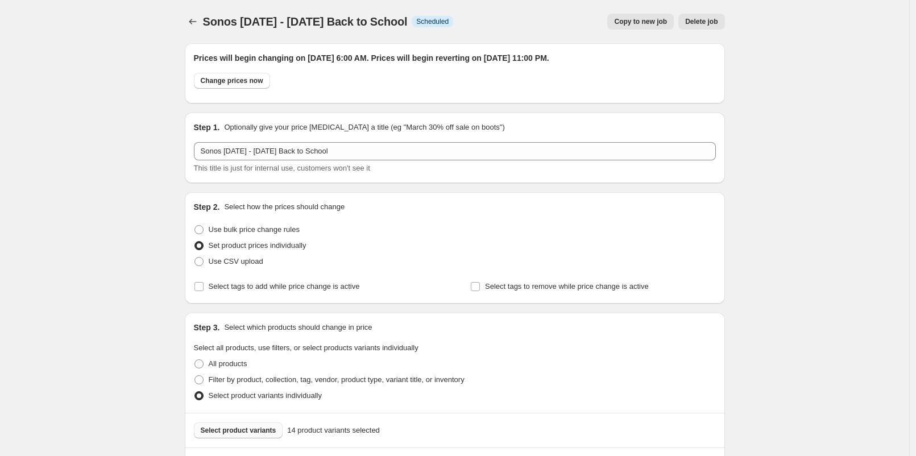
scroll to position [1654, 0]
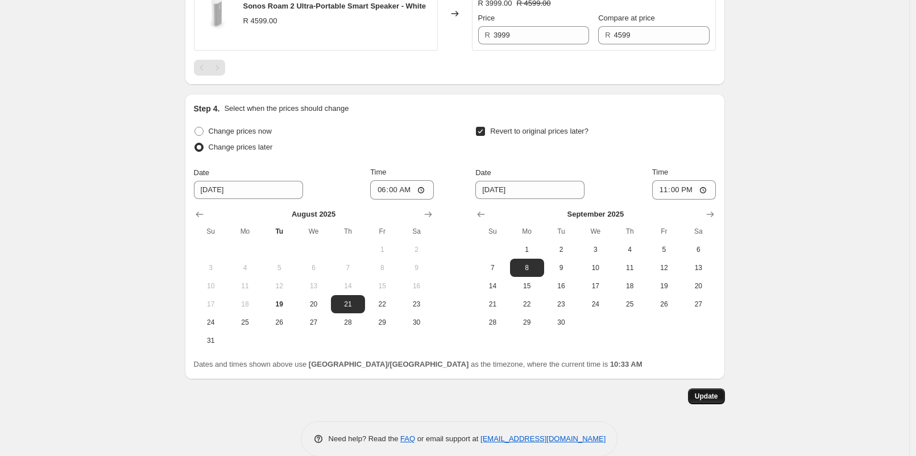
click at [711, 401] on span "Update" at bounding box center [706, 396] width 23 height 9
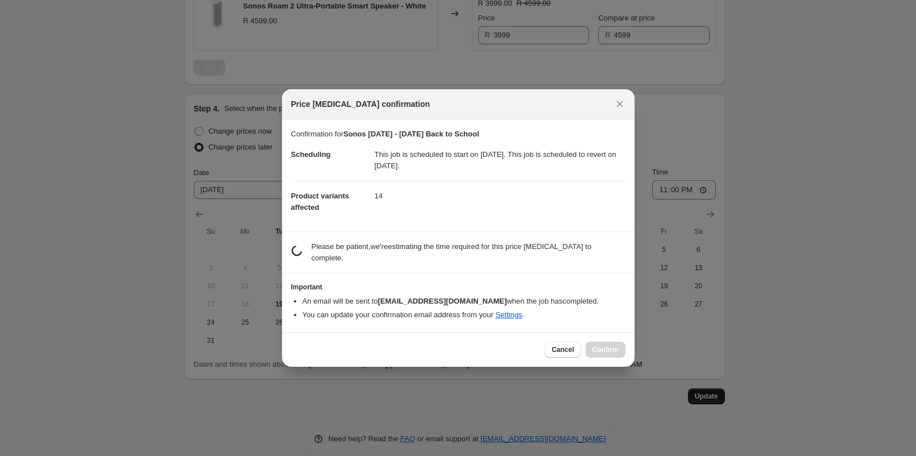
scroll to position [0, 0]
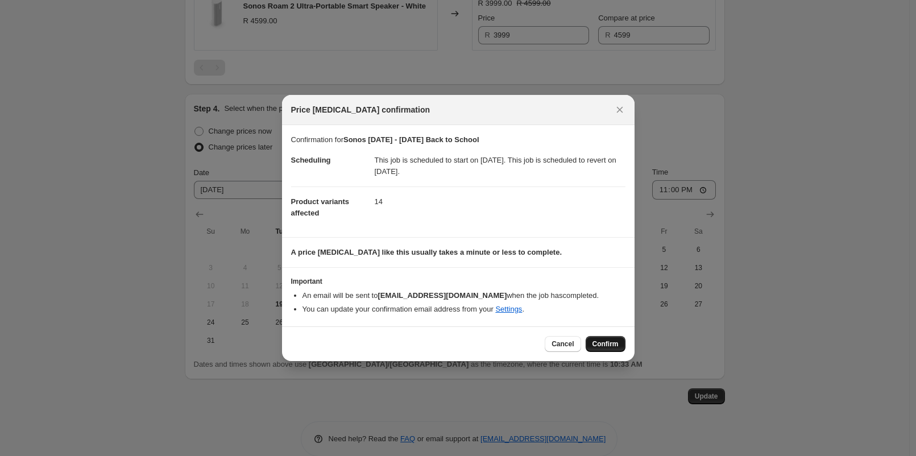
click at [602, 344] on span "Confirm" at bounding box center [606, 344] width 26 height 9
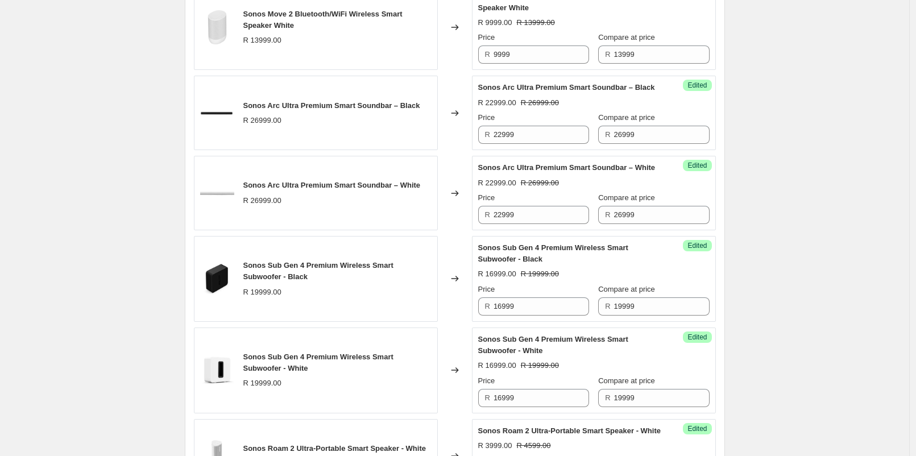
scroll to position [833, 0]
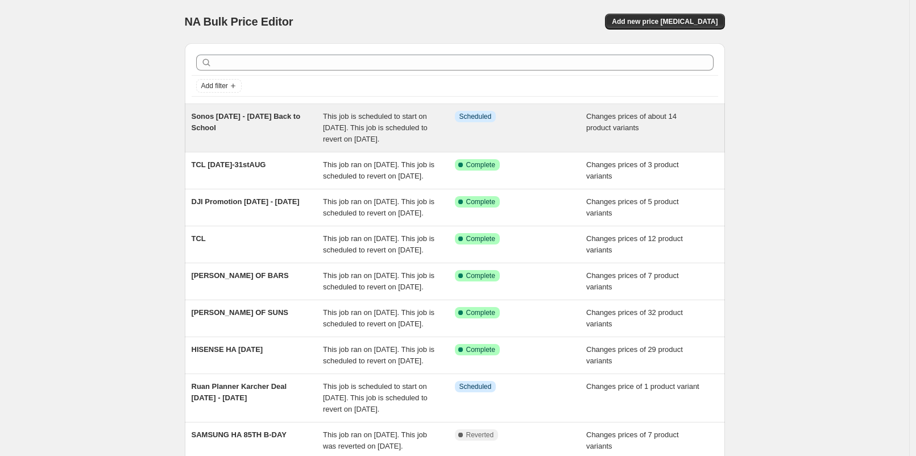
click at [517, 145] on div "Info Scheduled" at bounding box center [521, 128] width 132 height 34
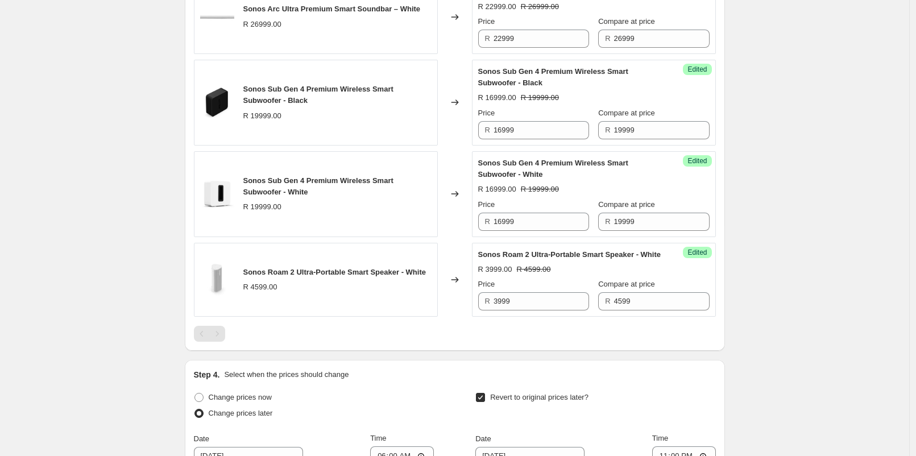
scroll to position [1407, 0]
